Goal: Entertainment & Leisure: Consume media (video, audio)

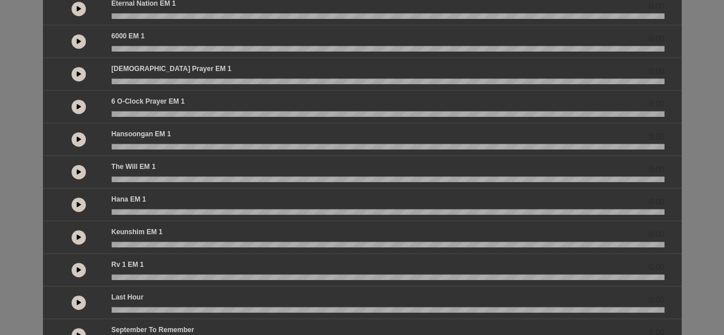
scroll to position [343, 0]
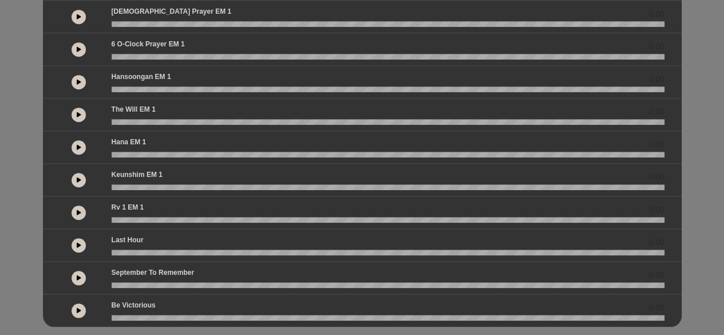
click at [76, 272] on button at bounding box center [79, 278] width 14 height 14
click at [77, 310] on button at bounding box center [79, 310] width 14 height 14
click at [74, 245] on button at bounding box center [79, 245] width 14 height 14
click at [240, 251] on wave at bounding box center [388, 253] width 553 height 6
click at [80, 243] on button at bounding box center [79, 245] width 14 height 14
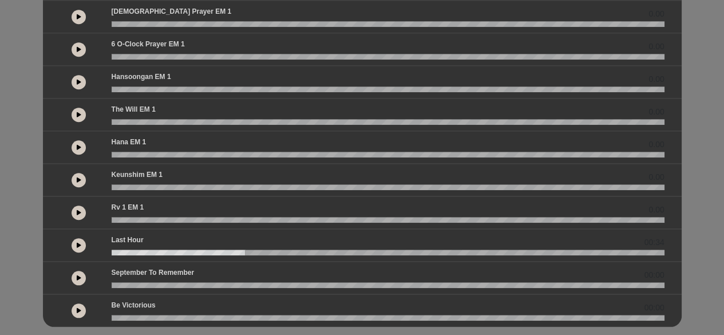
click at [77, 279] on button at bounding box center [79, 278] width 14 height 14
click at [78, 275] on icon at bounding box center [78, 278] width 3 height 6
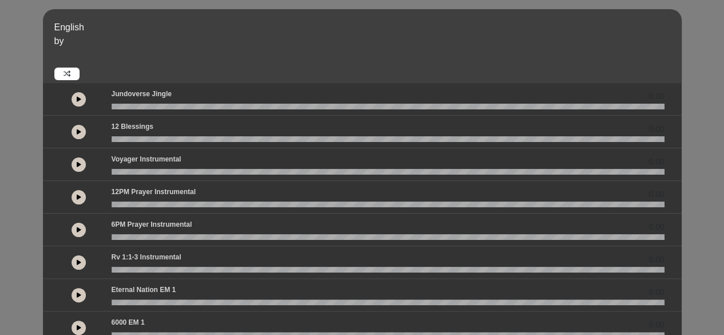
scroll to position [57, 0]
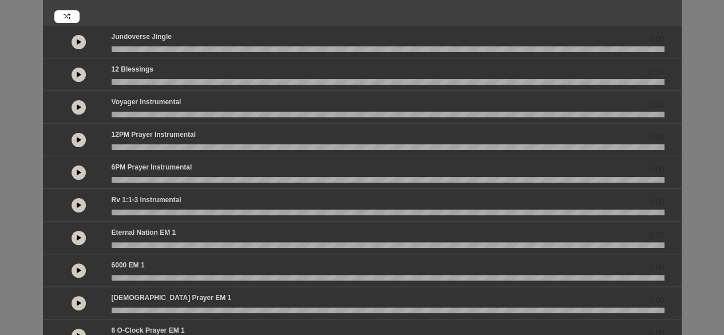
click at [80, 70] on button at bounding box center [79, 75] width 14 height 14
click at [81, 74] on button at bounding box center [79, 75] width 14 height 14
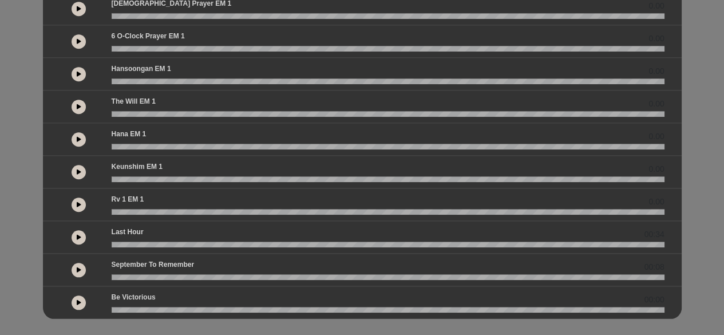
scroll to position [359, 0]
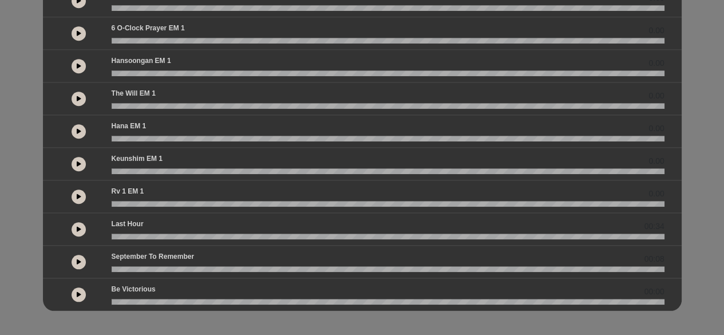
click at [74, 166] on button at bounding box center [79, 164] width 14 height 14
click at [81, 160] on button at bounding box center [79, 164] width 14 height 14
click at [77, 293] on icon at bounding box center [79, 294] width 5 height 6
click at [179, 299] on wave at bounding box center [388, 302] width 553 height 6
click at [222, 299] on wave at bounding box center [388, 302] width 553 height 6
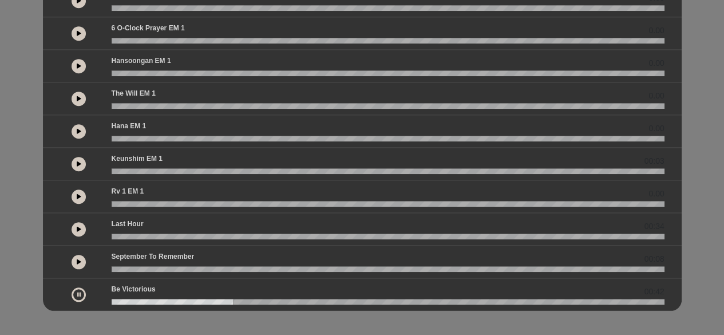
click at [266, 299] on wave at bounding box center [388, 302] width 553 height 6
click at [77, 294] on button at bounding box center [79, 294] width 14 height 14
click at [76, 224] on button at bounding box center [79, 229] width 14 height 14
click at [351, 234] on wave at bounding box center [388, 237] width 553 height 6
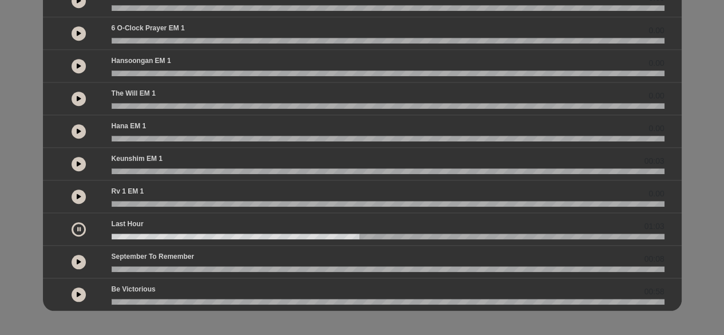
click at [80, 227] on icon at bounding box center [78, 229] width 3 height 6
